Goal: Find specific page/section: Find specific page/section

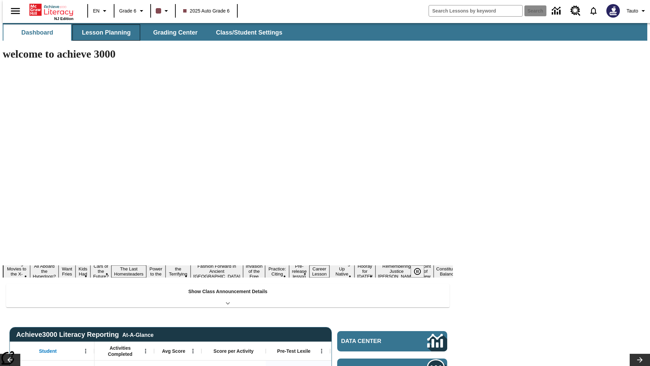
click at [104, 33] on button "Lesson Planning" at bounding box center [106, 32] width 68 height 16
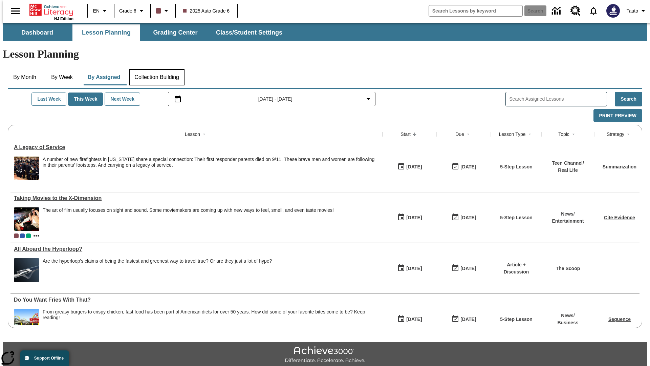
click at [157, 69] on button "Collection Building" at bounding box center [157, 77] width 56 height 16
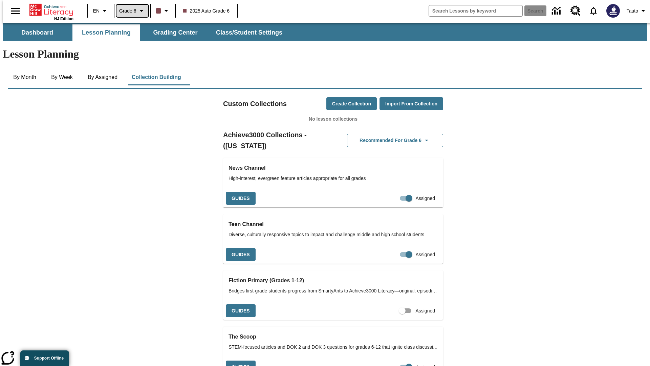
click at [130, 11] on span "Grade 6" at bounding box center [127, 10] width 17 height 7
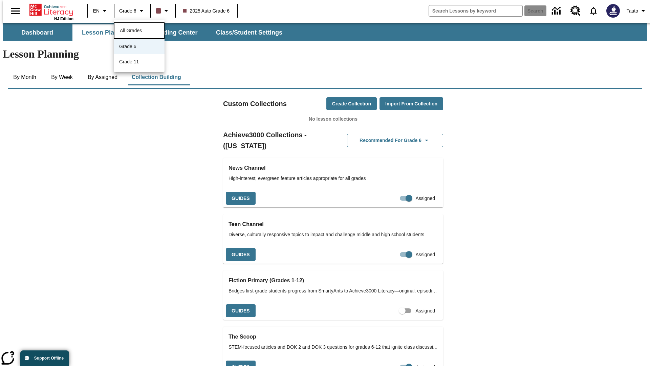
click at [139, 30] on span "All Grades" at bounding box center [131, 30] width 22 height 5
